Goal: Task Accomplishment & Management: Manage account settings

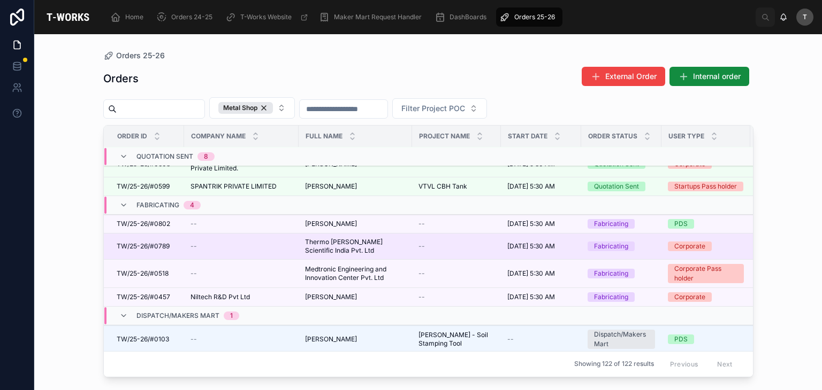
scroll to position [275, 0]
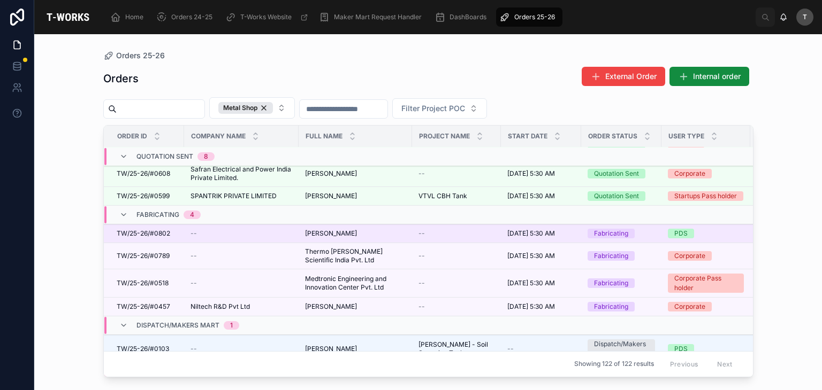
click at [169, 233] on span "TW/25-26/#0802" at bounding box center [143, 233] width 53 height 9
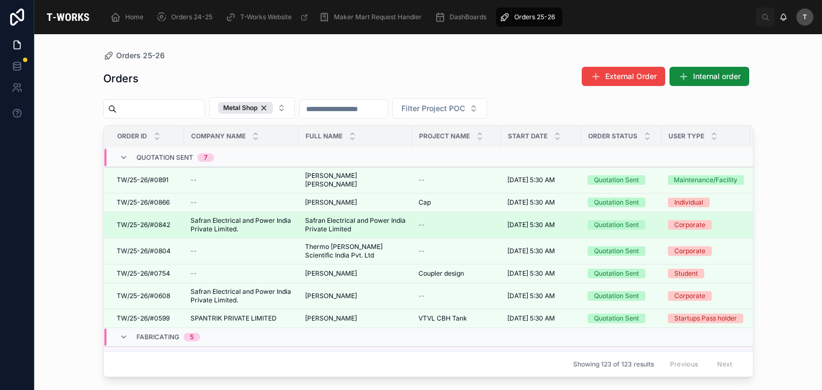
scroll to position [76, 0]
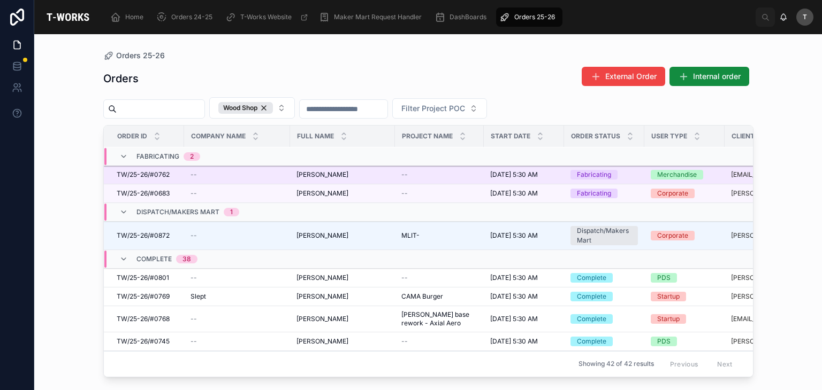
scroll to position [107, 0]
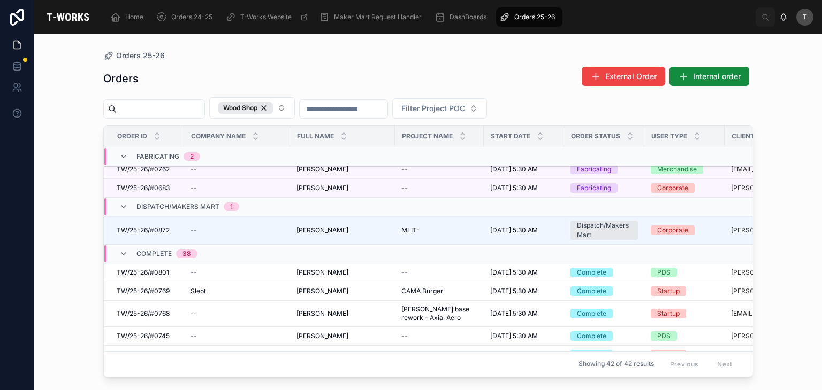
click at [165, 250] on span "Complete" at bounding box center [153, 254] width 35 height 9
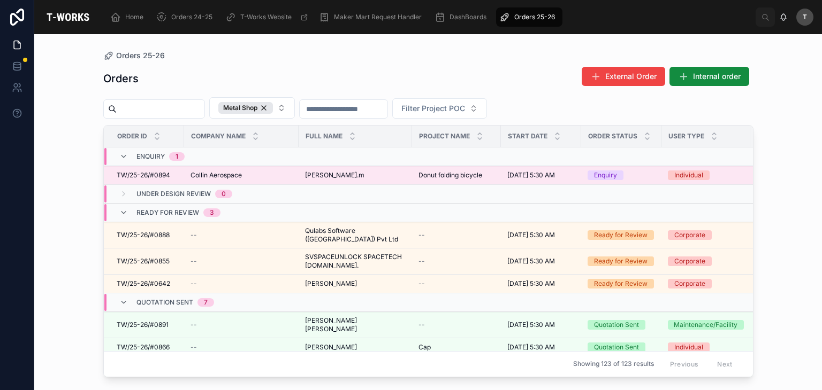
click at [320, 172] on span "[PERSON_NAME].m" at bounding box center [334, 175] width 59 height 9
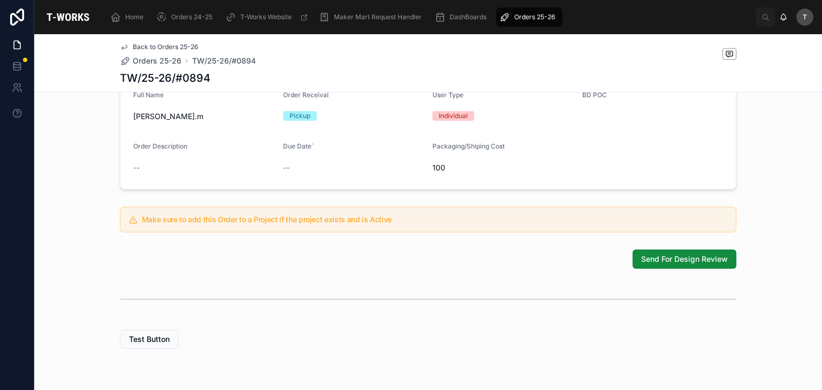
scroll to position [328, 0]
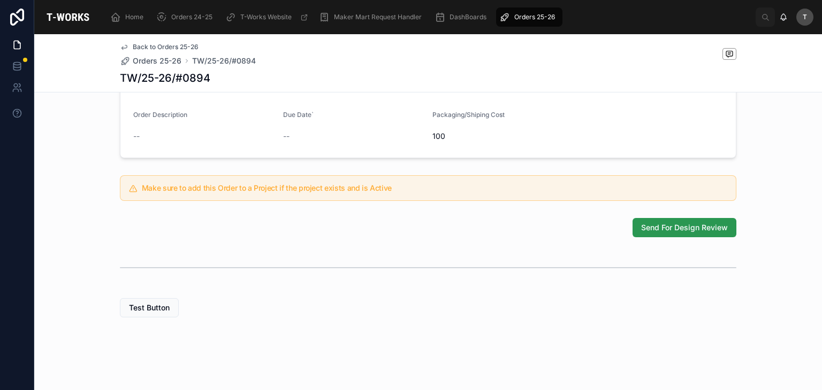
click at [655, 229] on span "Send For Design Review" at bounding box center [684, 228] width 87 height 11
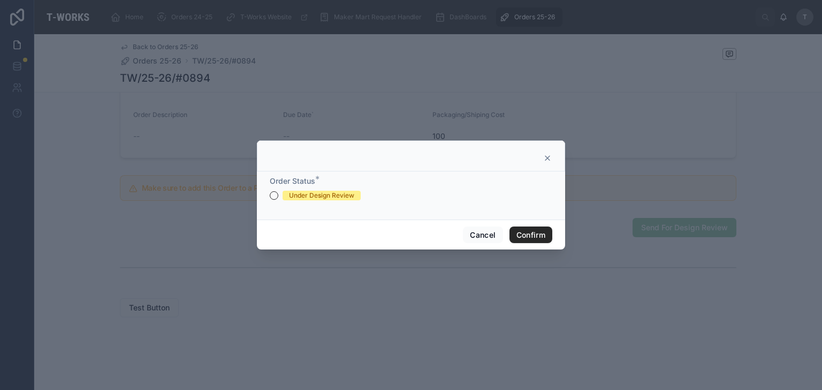
click at [329, 197] on div "Under Design Review" at bounding box center [321, 196] width 65 height 10
click at [278, 197] on button "Under Design Review" at bounding box center [274, 195] width 9 height 9
click at [537, 239] on button "Confirm" at bounding box center [530, 235] width 43 height 17
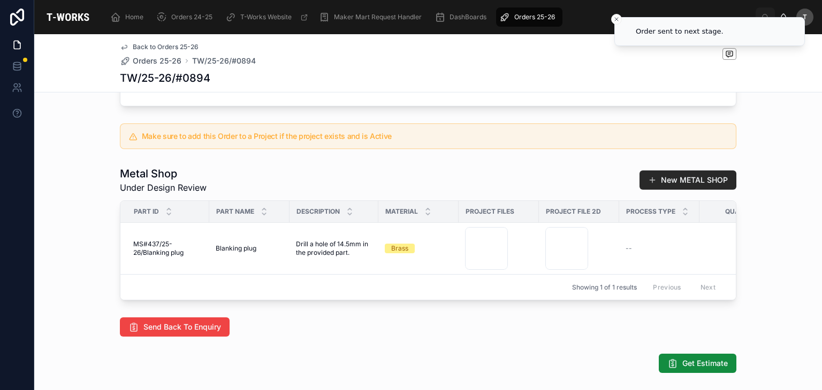
scroll to position [506, 0]
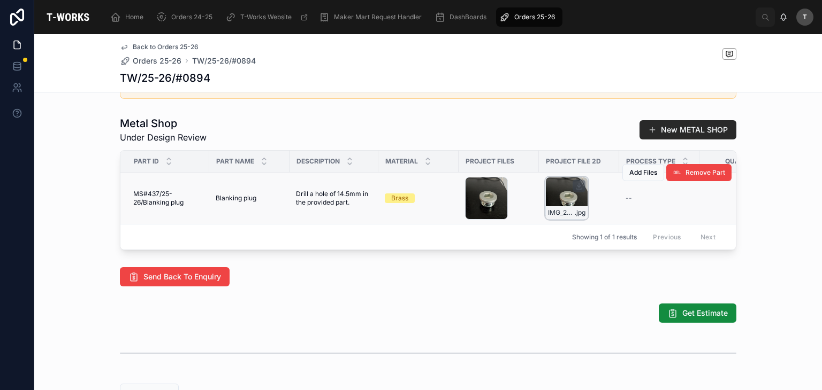
click at [562, 219] on div "IMG_20250909_102047 .jpg" at bounding box center [567, 212] width 42 height 13
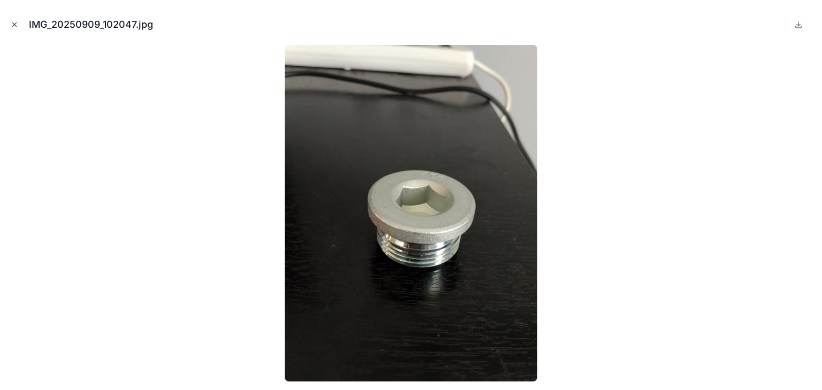
click at [15, 28] on button "Close modal" at bounding box center [15, 25] width 12 height 12
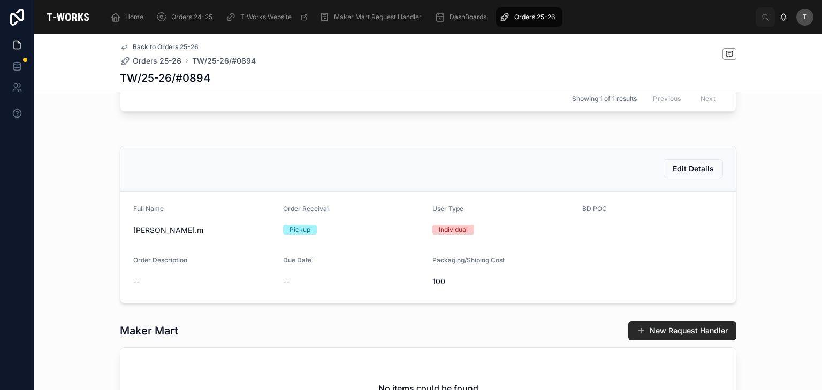
scroll to position [132, 0]
click at [685, 175] on span "Edit Details" at bounding box center [692, 169] width 41 height 11
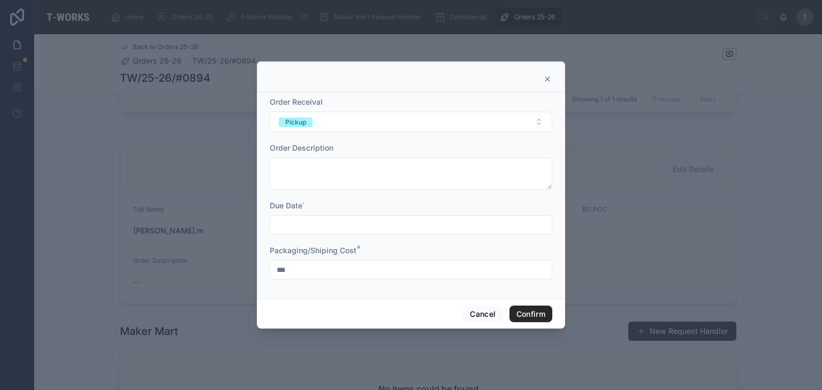
click at [327, 274] on input "***" at bounding box center [410, 270] width 281 height 15
type input "*"
click at [546, 309] on button "Confirm" at bounding box center [530, 314] width 43 height 17
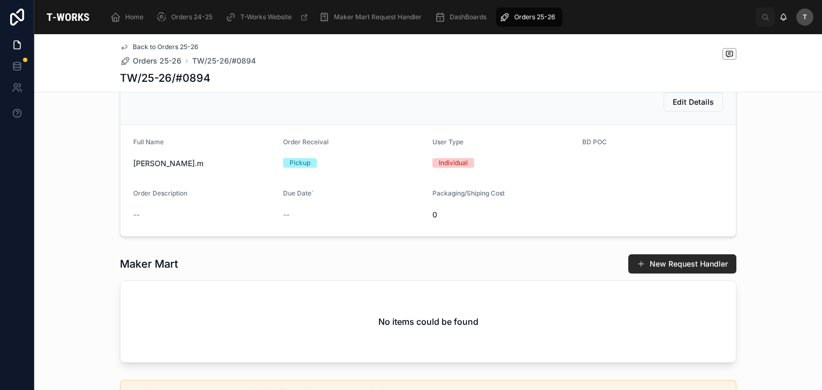
scroll to position [399, 0]
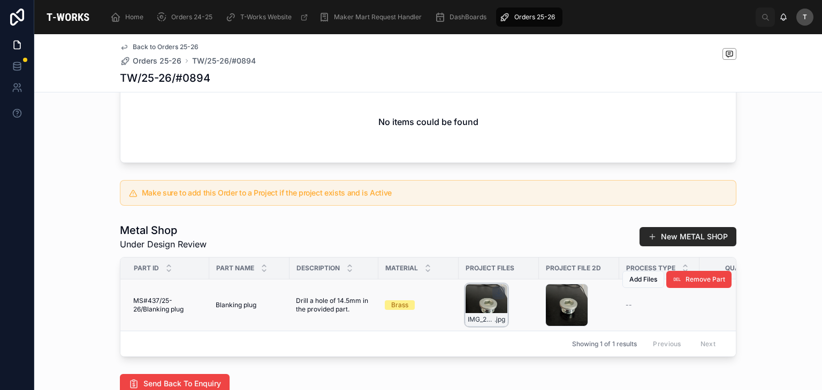
click at [497, 294] on icon at bounding box center [499, 294] width 4 height 2
click at [576, 297] on icon at bounding box center [578, 293] width 9 height 9
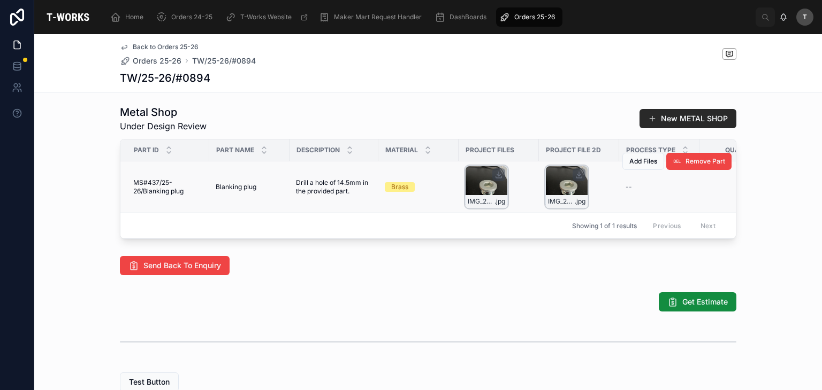
scroll to position [613, 0]
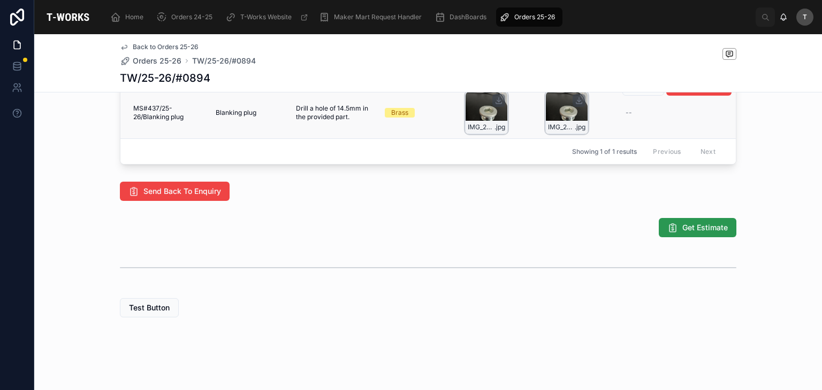
click at [685, 223] on span "Get Estimate" at bounding box center [704, 228] width 45 height 11
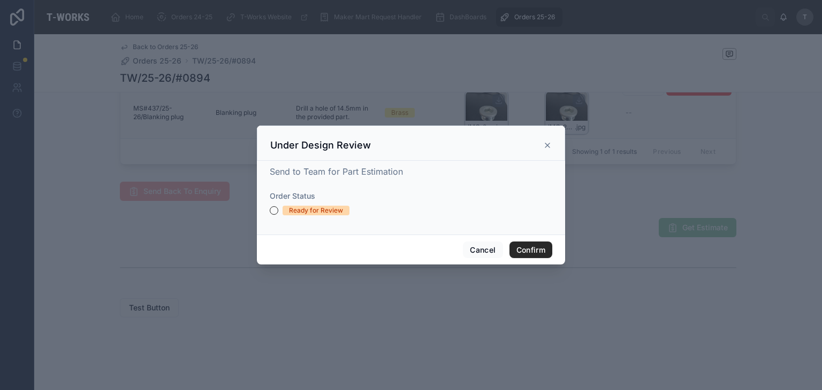
click at [293, 209] on div "Ready for Review" at bounding box center [316, 211] width 54 height 10
click at [278, 209] on button "Ready for Review" at bounding box center [274, 210] width 9 height 9
click at [529, 251] on button "Confirm" at bounding box center [530, 250] width 43 height 17
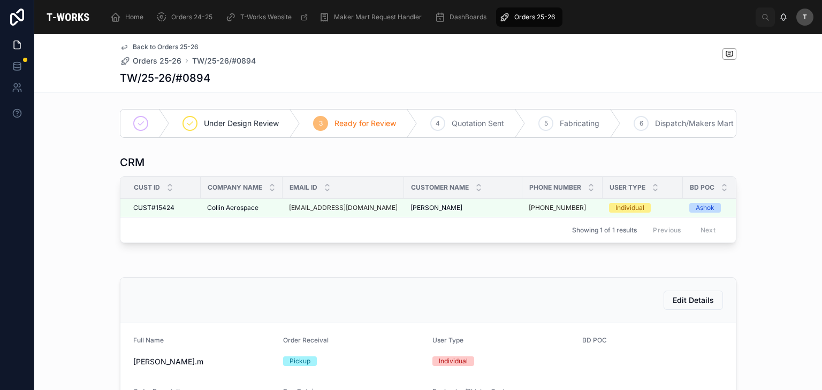
scroll to position [0, 0]
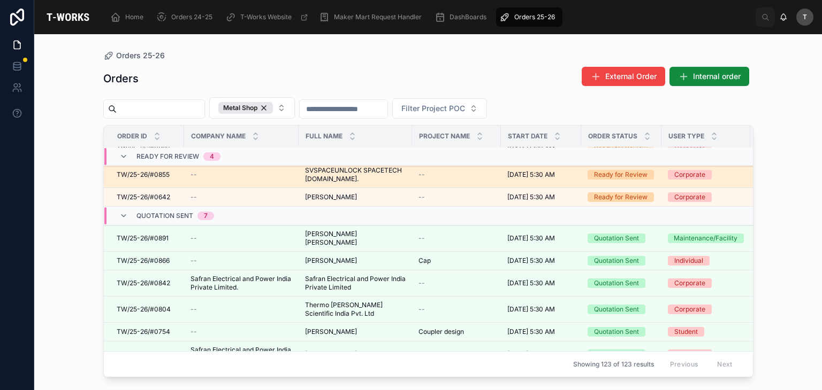
scroll to position [54, 0]
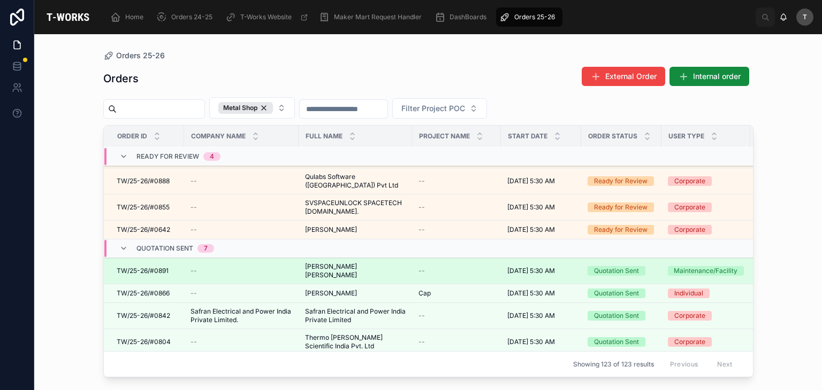
click at [329, 263] on span "[PERSON_NAME] [PERSON_NAME]" at bounding box center [355, 271] width 101 height 17
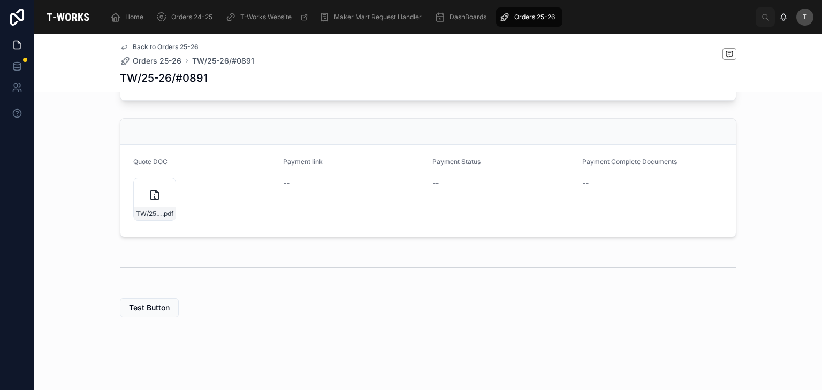
scroll to position [372, 0]
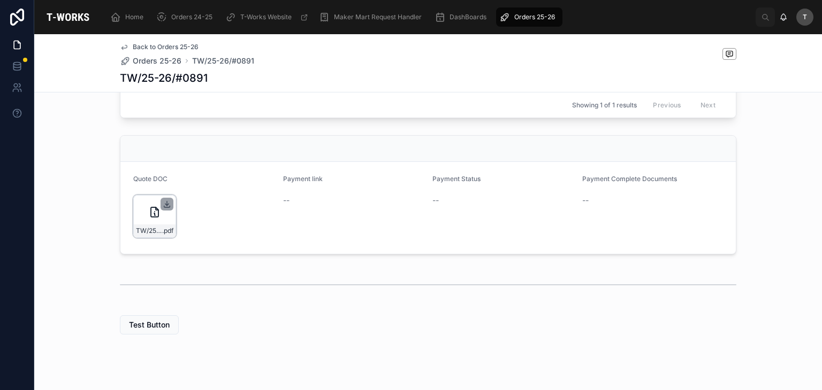
click at [164, 209] on icon at bounding box center [167, 204] width 9 height 9
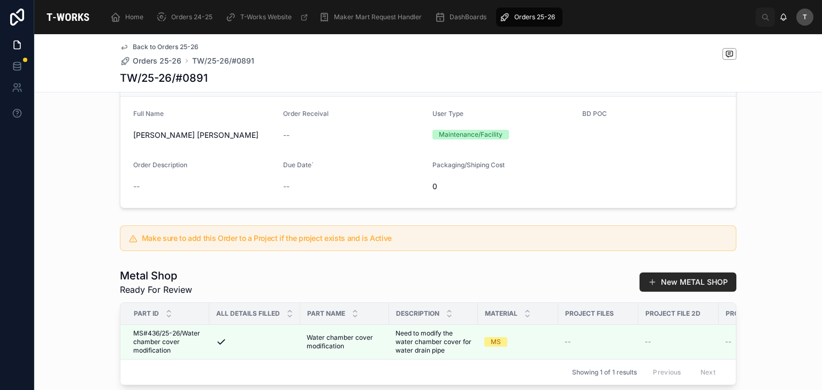
scroll to position [319, 0]
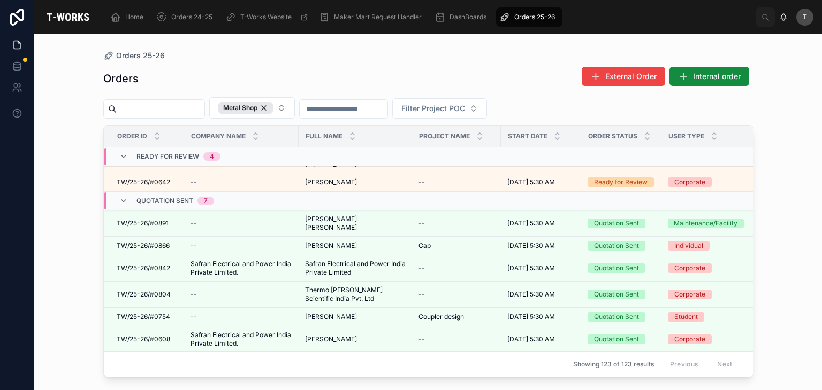
scroll to position [101, 0]
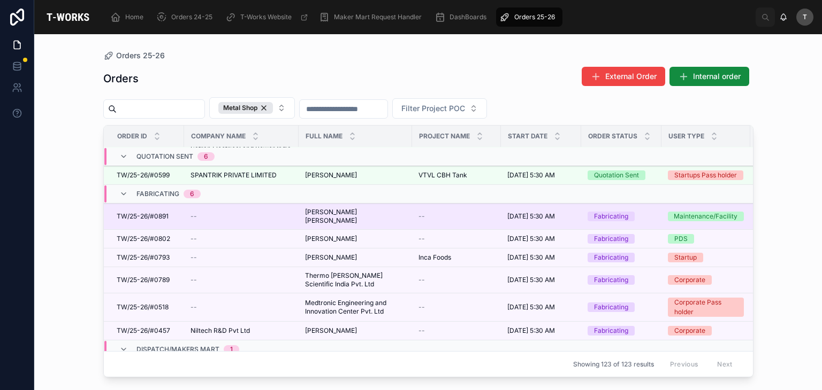
scroll to position [269, 0]
click at [156, 213] on span "TW/25-26/#0891" at bounding box center [143, 217] width 52 height 9
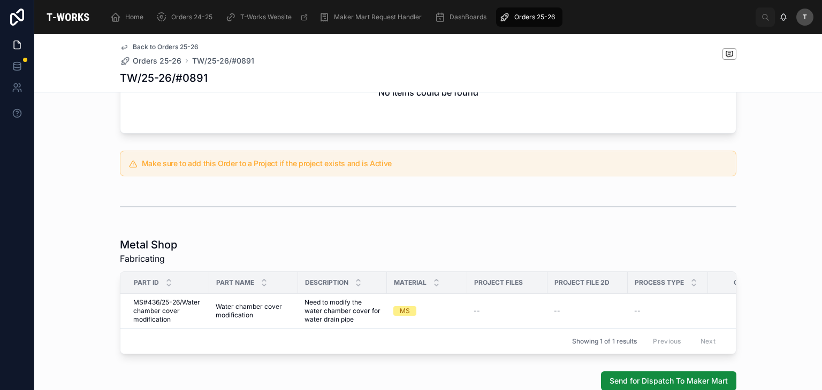
scroll to position [558, 0]
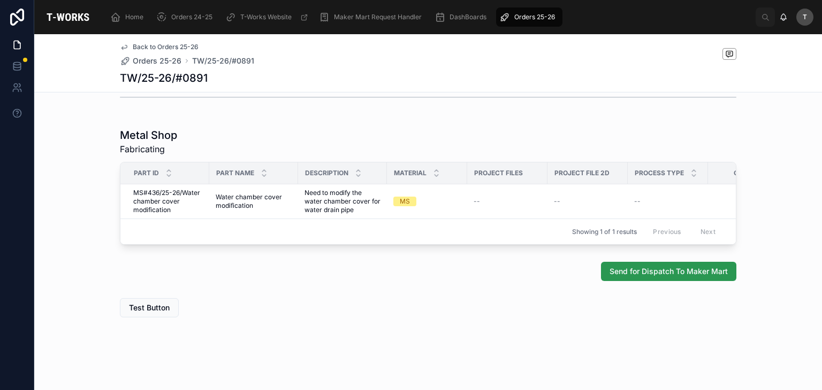
click at [646, 272] on span "Send for Dispatch To Maker Mart" at bounding box center [668, 271] width 118 height 11
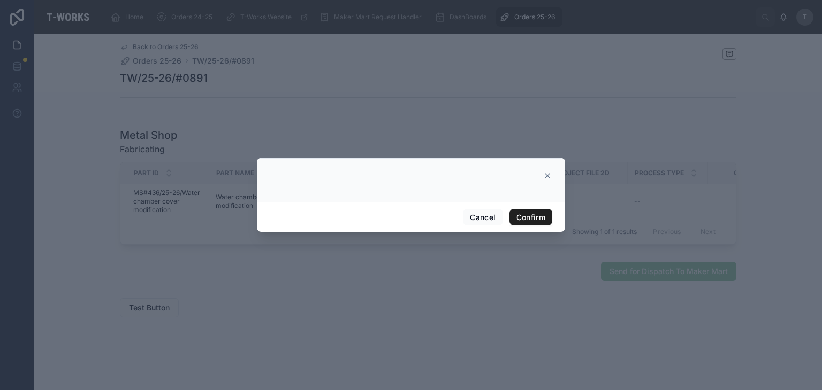
click at [533, 210] on button "Confirm" at bounding box center [530, 217] width 43 height 17
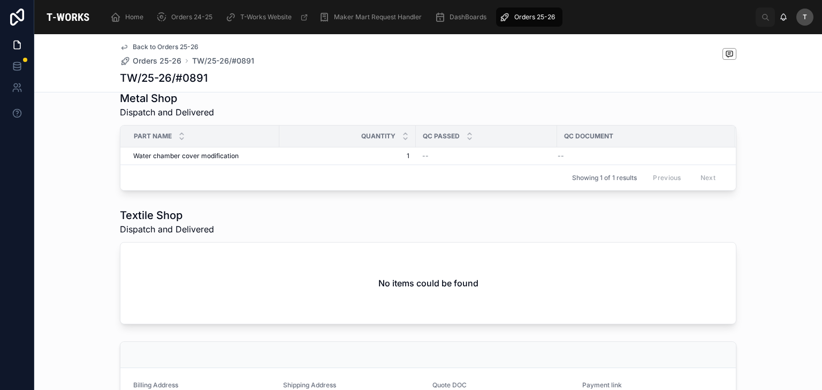
scroll to position [537, 0]
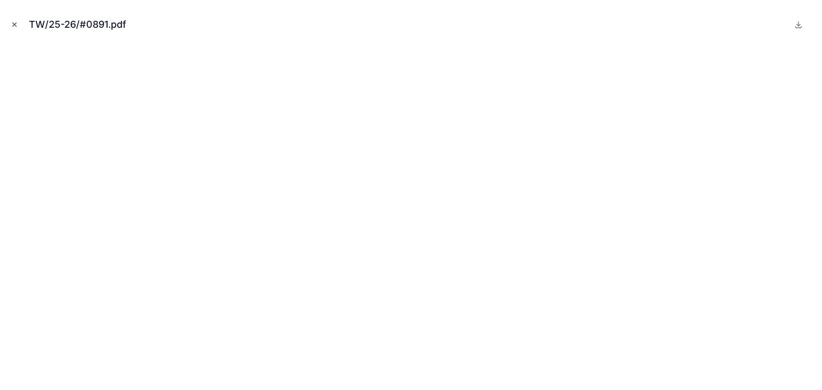
click at [13, 21] on icon "Close modal" at bounding box center [14, 24] width 7 height 7
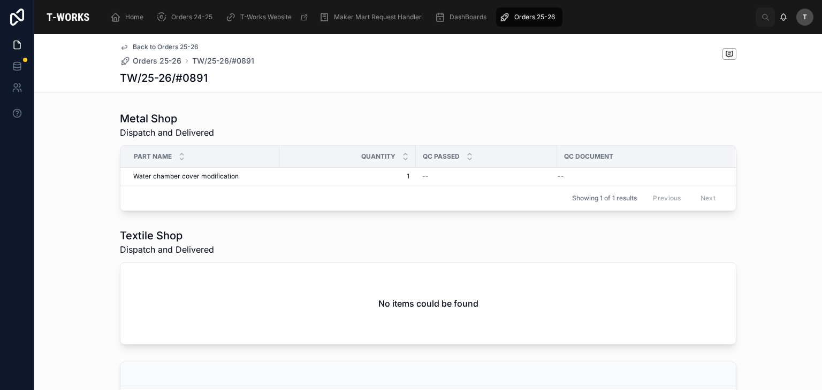
scroll to position [590, 0]
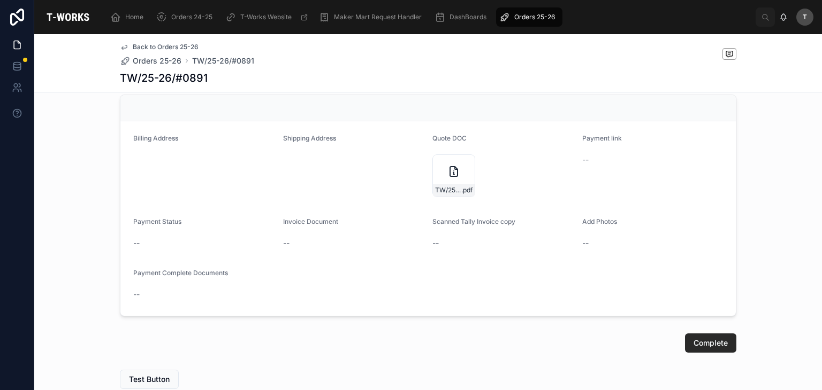
click at [594, 249] on div "--" at bounding box center [652, 243] width 141 height 11
click at [592, 232] on form "Billing Address Shipping Address Quote DOC TW/25-26/#0891 .pdf Payment link -- …" at bounding box center [427, 218] width 615 height 195
click at [595, 226] on span "Add Photos" at bounding box center [599, 222] width 35 height 8
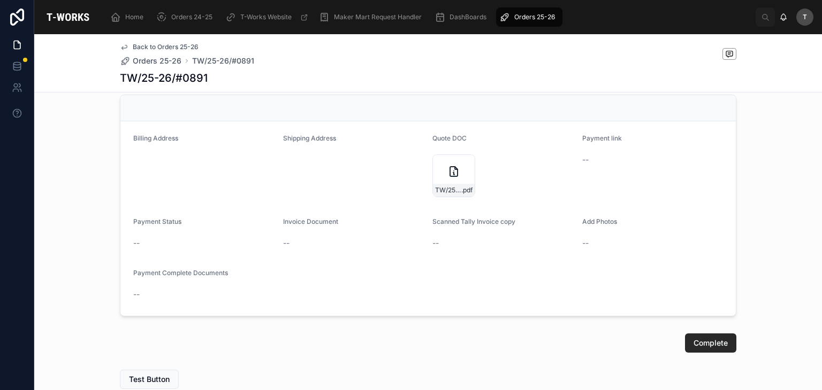
click at [583, 252] on div "--" at bounding box center [652, 243] width 141 height 17
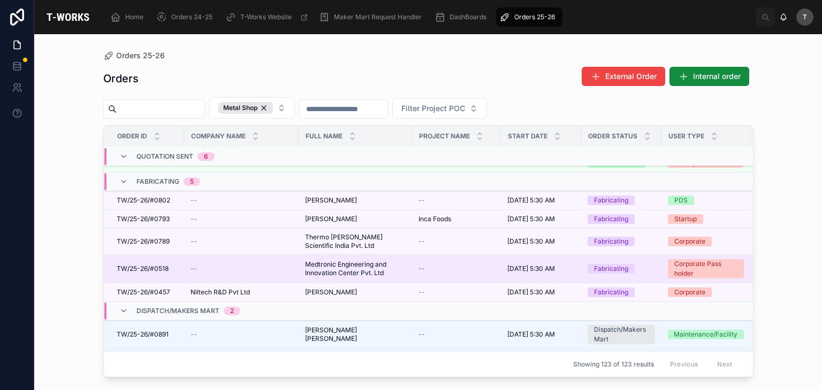
scroll to position [271, 0]
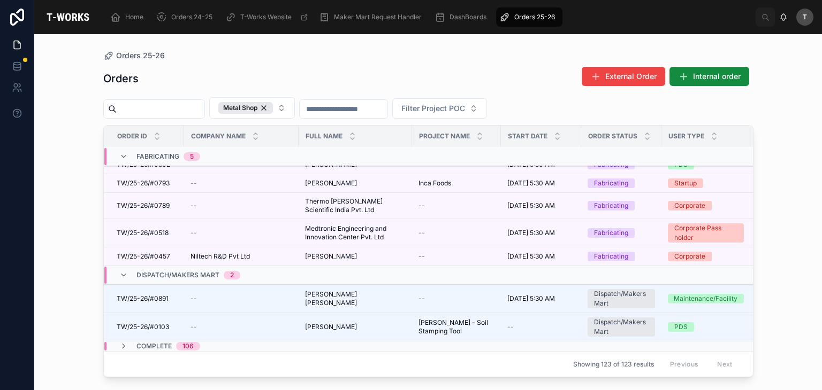
click at [182, 271] on span "Dispatch/Makers Mart" at bounding box center [177, 275] width 83 height 9
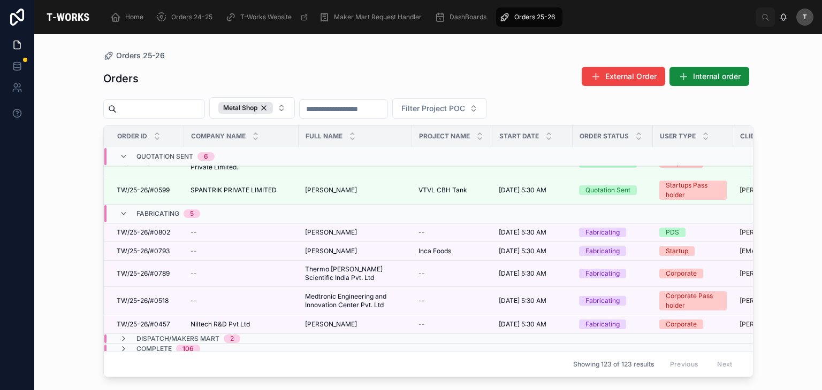
click at [148, 210] on span "Fabricating" at bounding box center [157, 214] width 43 height 9
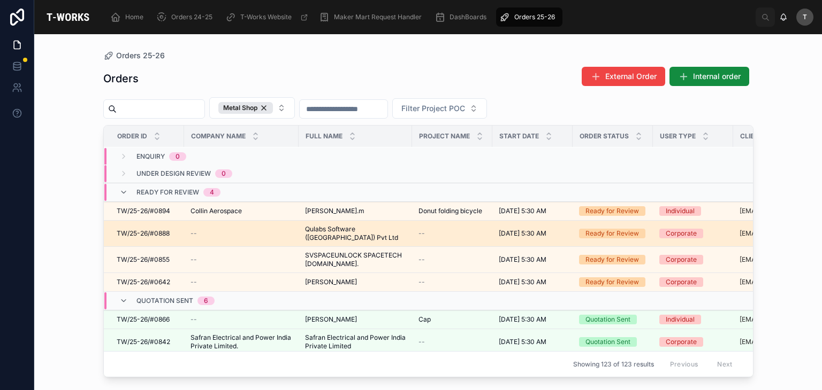
scroll to position [0, 0]
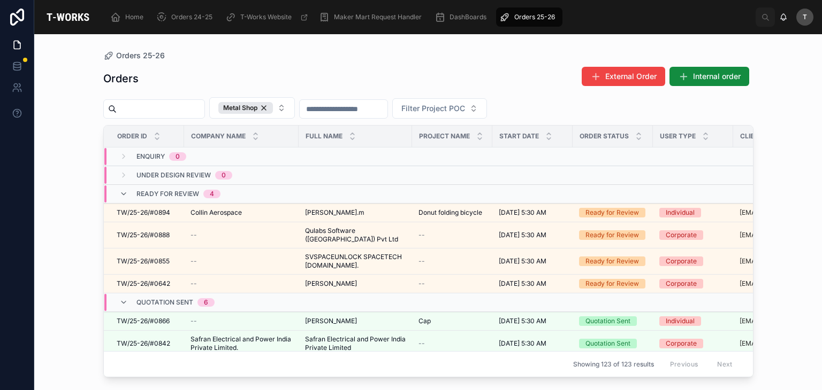
click at [170, 298] on span "Quotation Sent" at bounding box center [164, 302] width 57 height 9
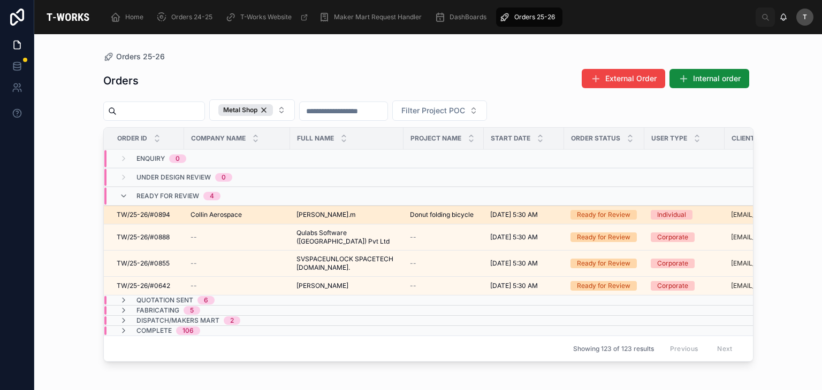
click at [432, 217] on span "Donut folding bicycle" at bounding box center [442, 215] width 64 height 9
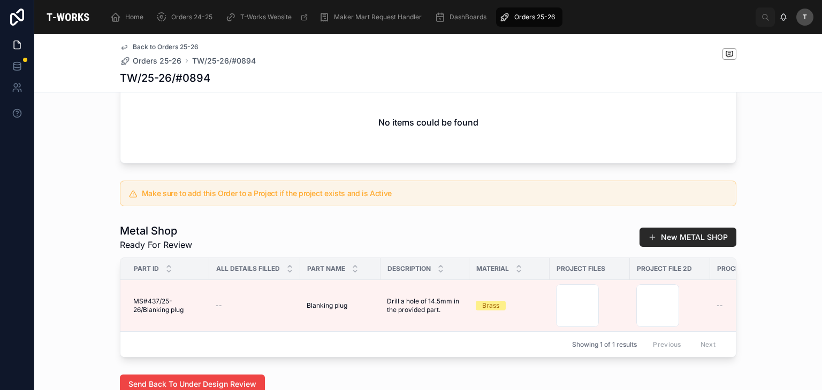
scroll to position [535, 0]
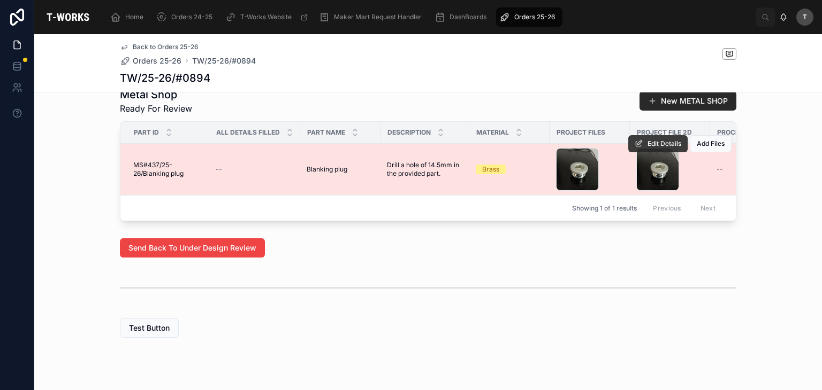
click at [635, 148] on icon at bounding box center [638, 144] width 9 height 9
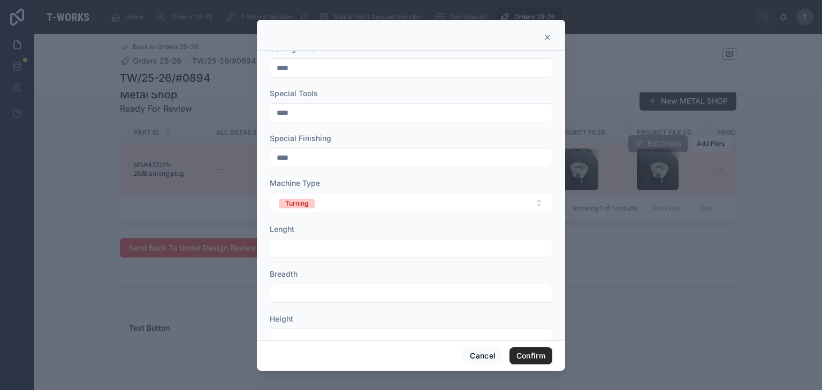
scroll to position [107, 0]
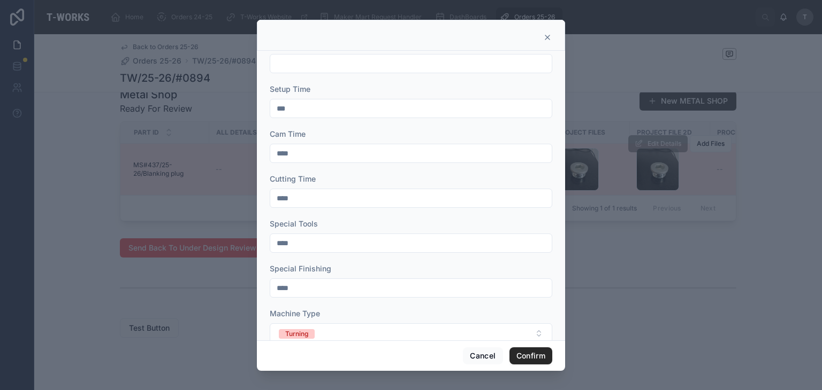
click at [303, 109] on input "***" at bounding box center [410, 108] width 281 height 15
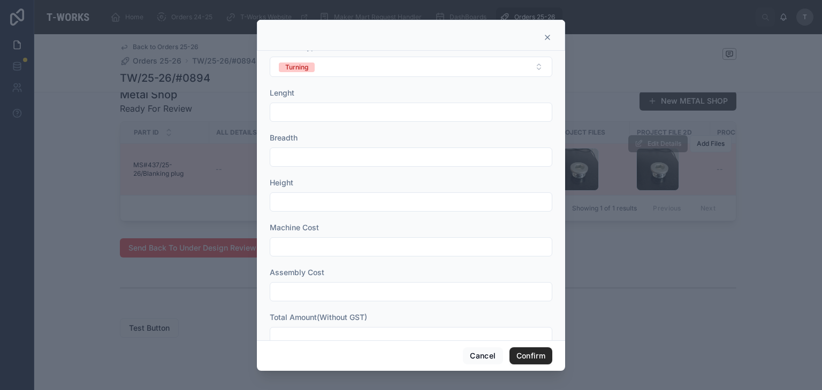
scroll to position [374, 0]
click at [291, 332] on input "text" at bounding box center [410, 336] width 281 height 15
type input "***"
click at [537, 352] on button "Confirm" at bounding box center [530, 356] width 43 height 17
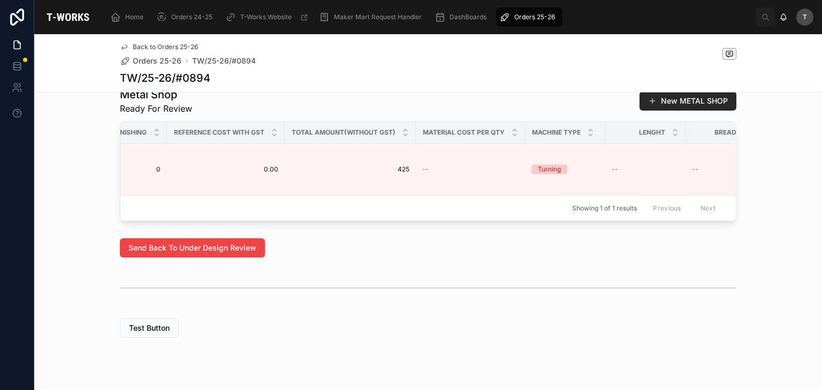
scroll to position [0, 994]
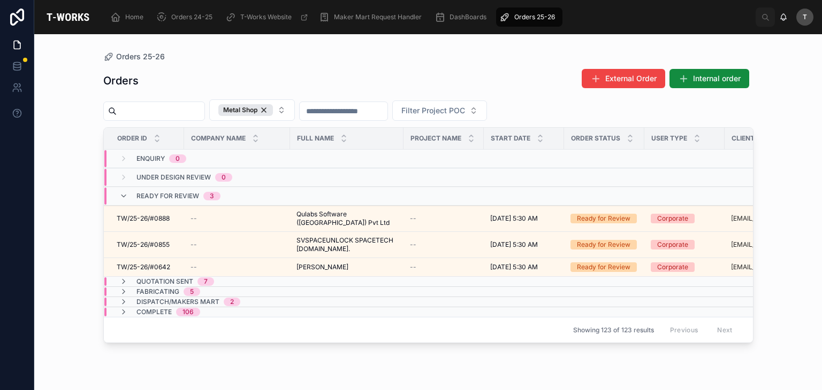
click at [211, 278] on span "7" at bounding box center [205, 282] width 17 height 9
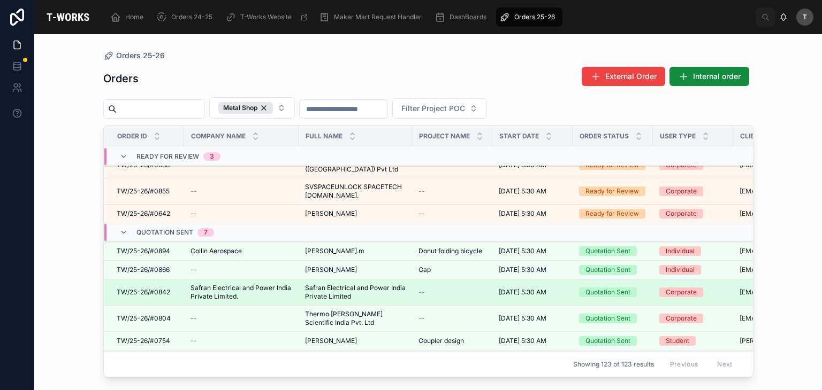
scroll to position [53, 0]
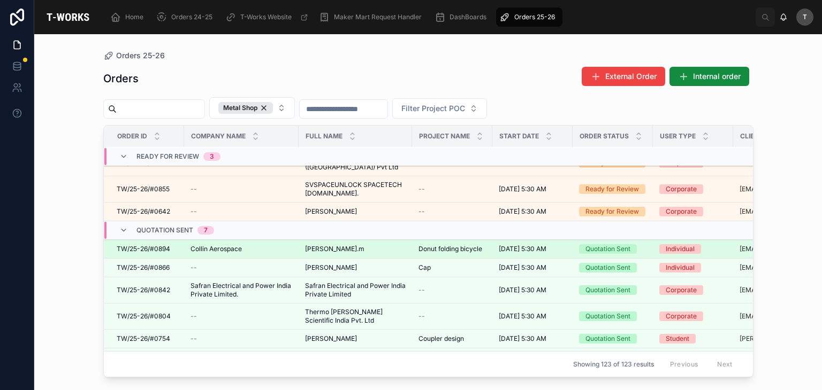
click at [218, 245] on span "Collin Aerospace" at bounding box center [215, 249] width 51 height 9
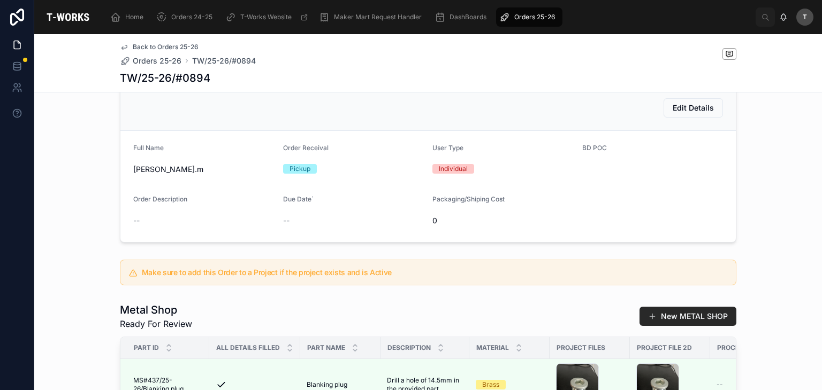
scroll to position [267, 0]
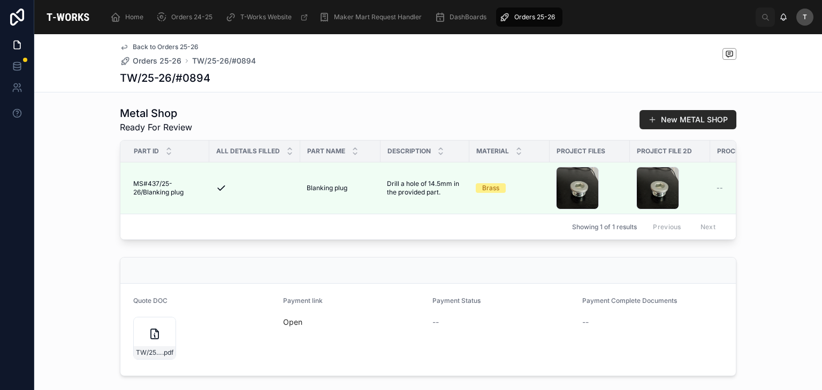
click at [310, 309] on form "Quote DOC TW/25-26/#0894 .pdf Payment link Open Payment Status -- Payment Compl…" at bounding box center [427, 330] width 615 height 92
click at [288, 328] on span "Open" at bounding box center [353, 322] width 141 height 11
click at [289, 327] on link "Open" at bounding box center [292, 322] width 19 height 9
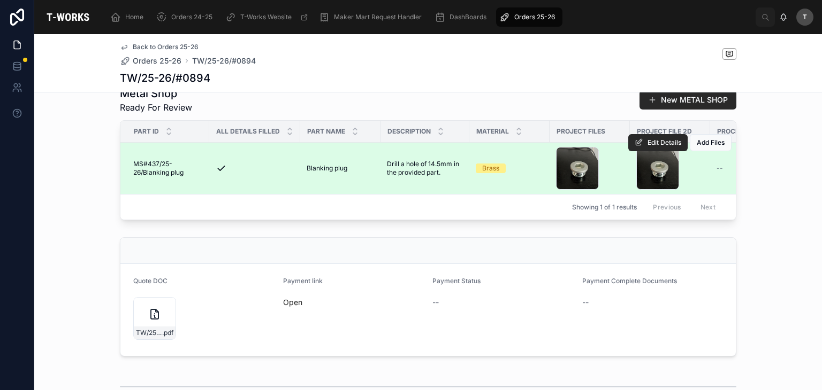
scroll to position [321, 0]
